Goal: Information Seeking & Learning: Learn about a topic

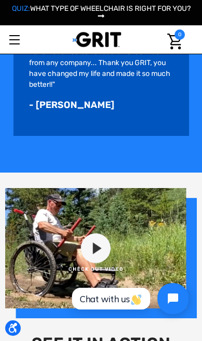
scroll to position [724, 0]
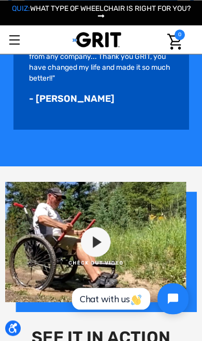
click at [96, 247] on img at bounding box center [101, 247] width 192 height 130
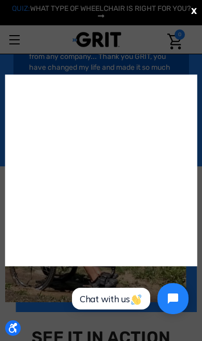
click at [16, 323] on div "X" at bounding box center [101, 170] width 202 height 341
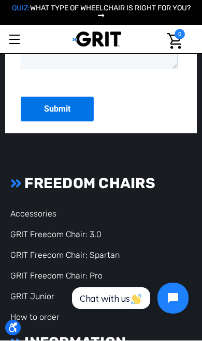
scroll to position [3004, 0]
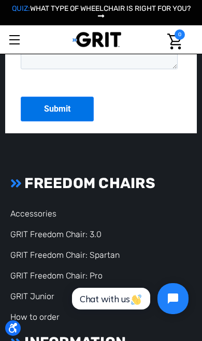
click at [67, 250] on link "GRIT Freedom Chair: Spartan" at bounding box center [64, 255] width 109 height 10
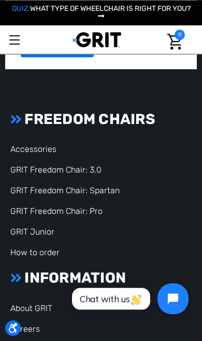
scroll to position [3204, 0]
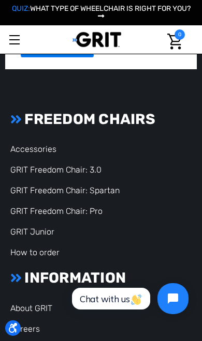
click at [53, 165] on link "GRIT Freedom Chair: 3.0" at bounding box center [55, 170] width 91 height 10
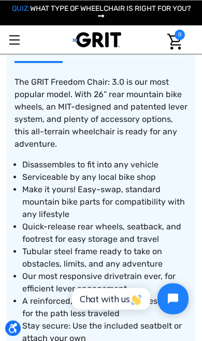
scroll to position [785, 0]
